Goal: Navigation & Orientation: Find specific page/section

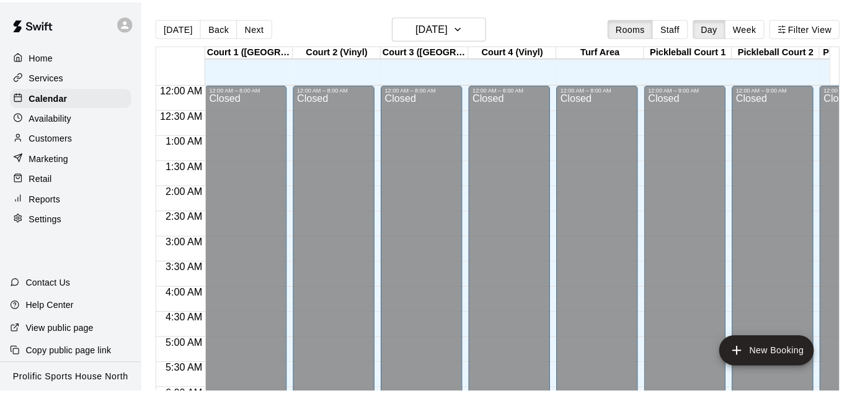
scroll to position [829, 0]
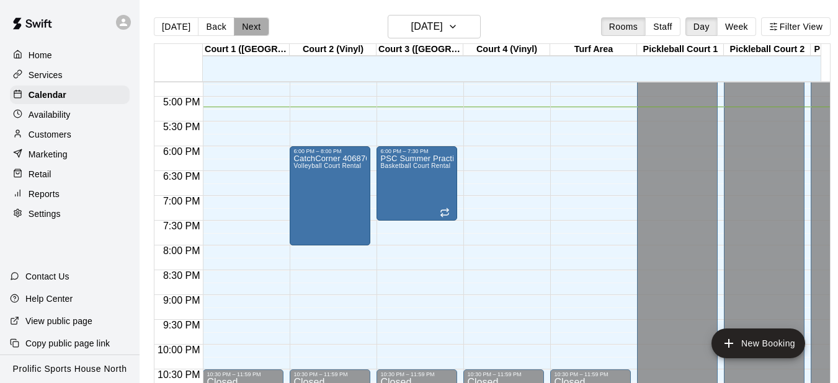
click at [245, 24] on button "Next" at bounding box center [251, 26] width 35 height 19
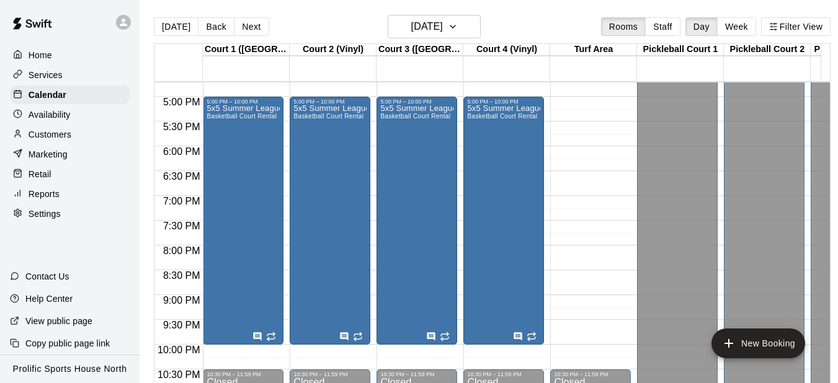
click at [131, 24] on div at bounding box center [127, 22] width 26 height 25
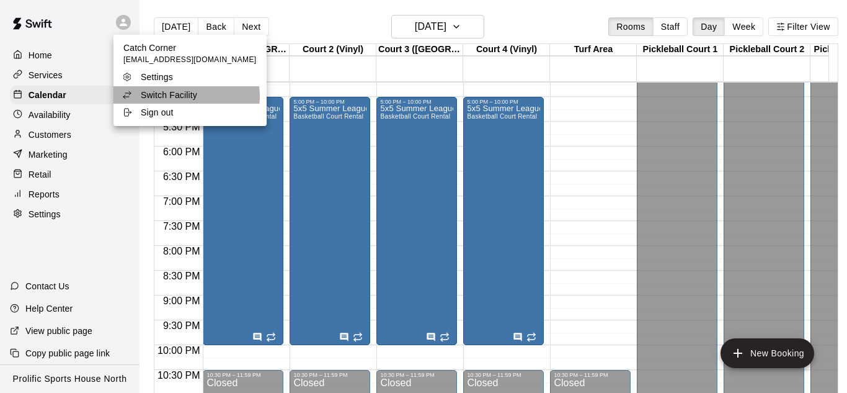
click at [186, 96] on p "Switch Facility" at bounding box center [169, 95] width 56 height 12
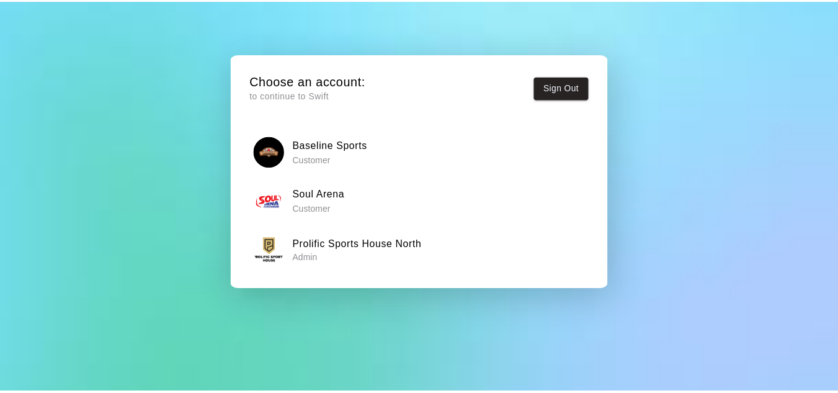
scroll to position [45, 0]
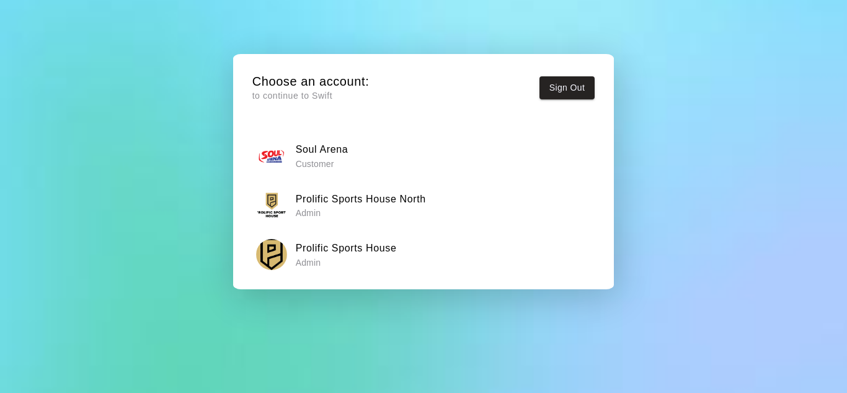
click at [391, 242] on h6 "Prolific Sports House" at bounding box center [346, 248] width 101 height 16
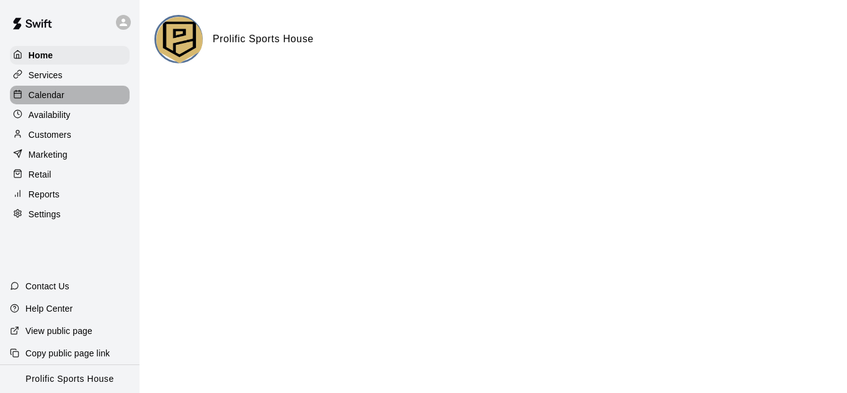
click at [84, 92] on div "Calendar" at bounding box center [70, 95] width 120 height 19
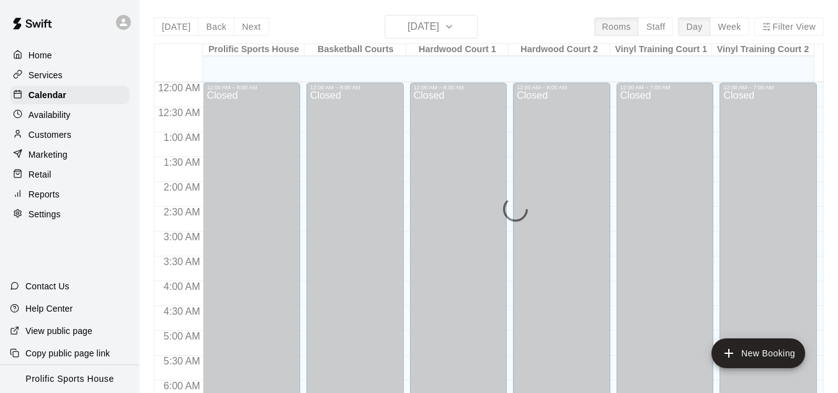
scroll to position [829, 0]
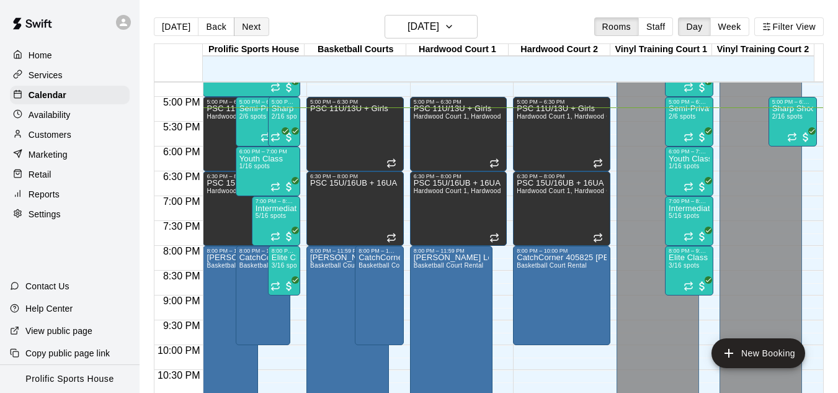
click at [253, 35] on div "[DATE] Back [DATE][DATE] Rooms Staff Day Week Filter View" at bounding box center [489, 29] width 670 height 29
click at [255, 27] on button "Next" at bounding box center [251, 26] width 35 height 19
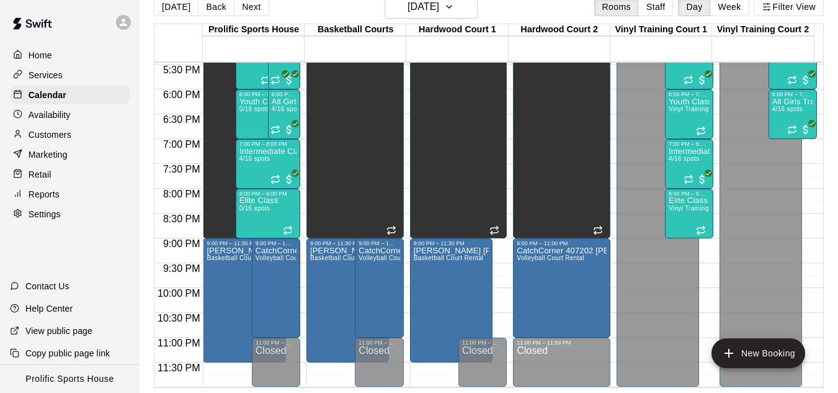
scroll to position [0, 0]
